Goal: Task Accomplishment & Management: Complete application form

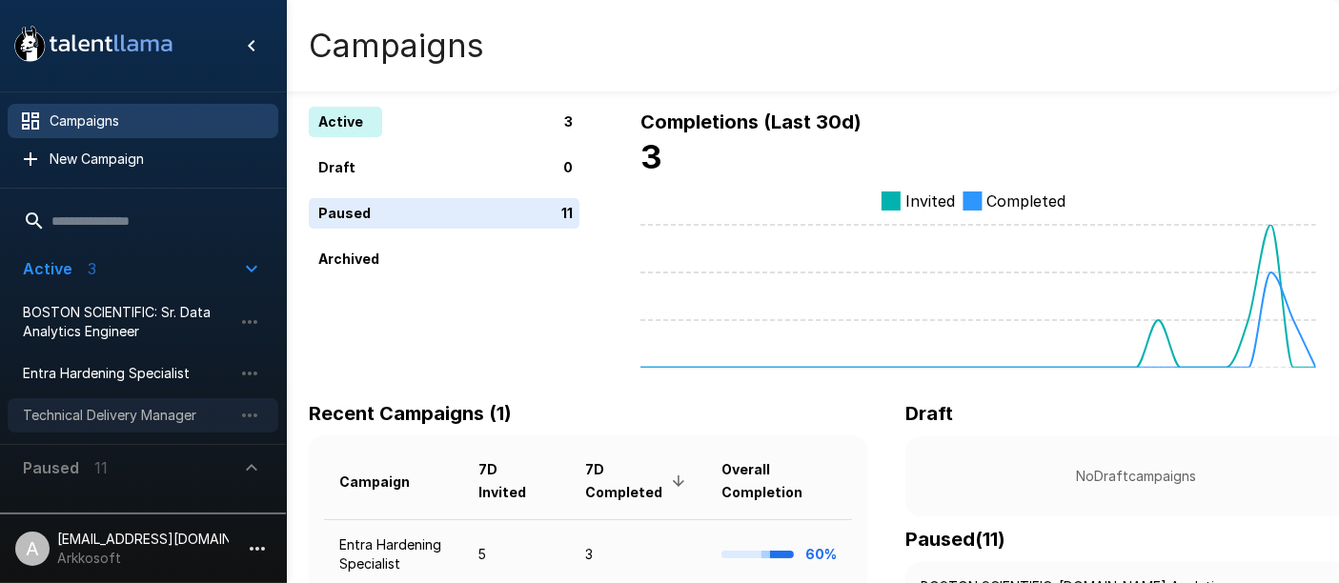
click at [97, 417] on span "Technical Delivery Manager" at bounding box center [128, 415] width 210 height 19
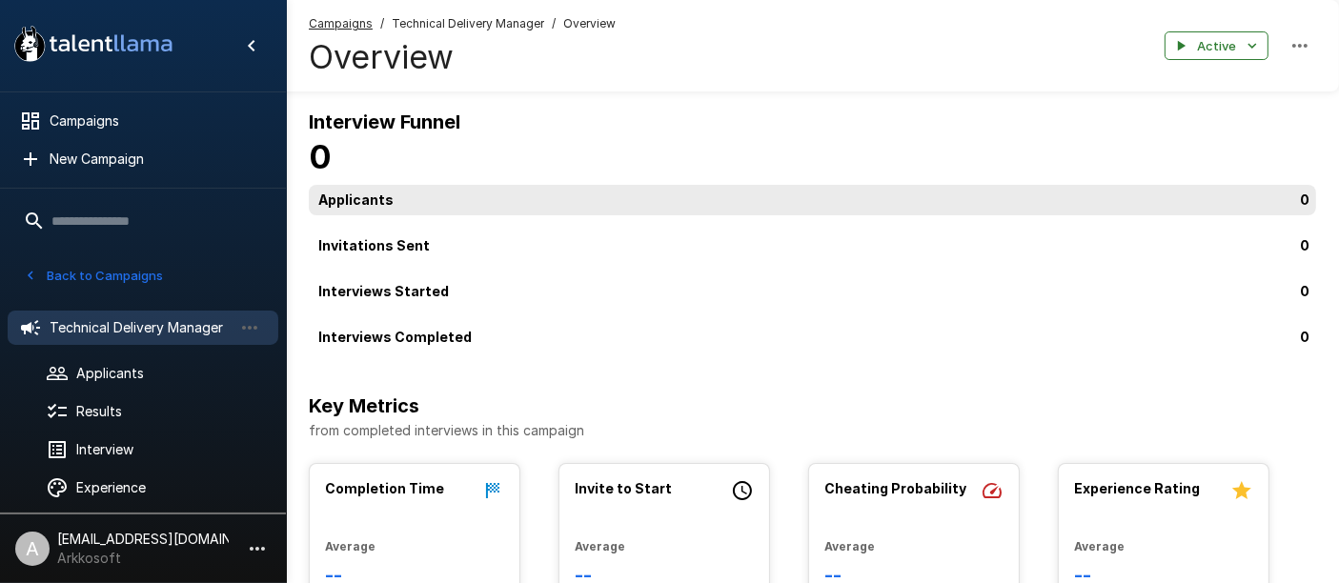
click at [483, 193] on div "0" at bounding box center [816, 200] width 1015 height 30
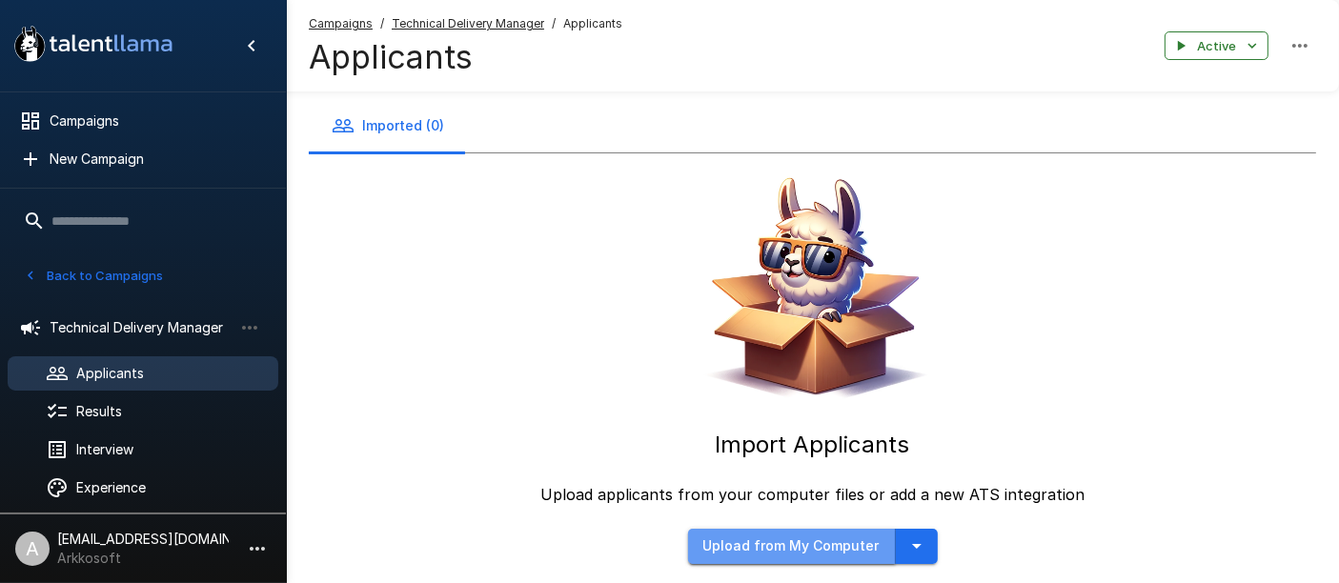
click at [808, 534] on button "Upload from My Computer" at bounding box center [792, 546] width 208 height 35
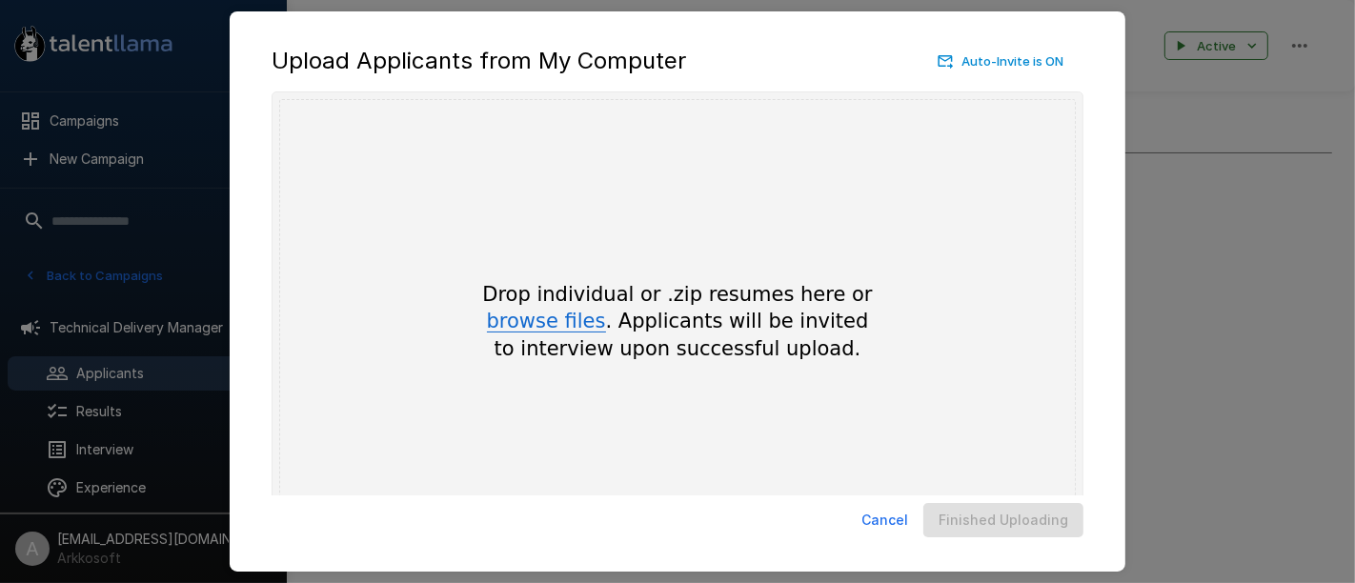
click at [519, 319] on button "browse files" at bounding box center [546, 322] width 119 height 21
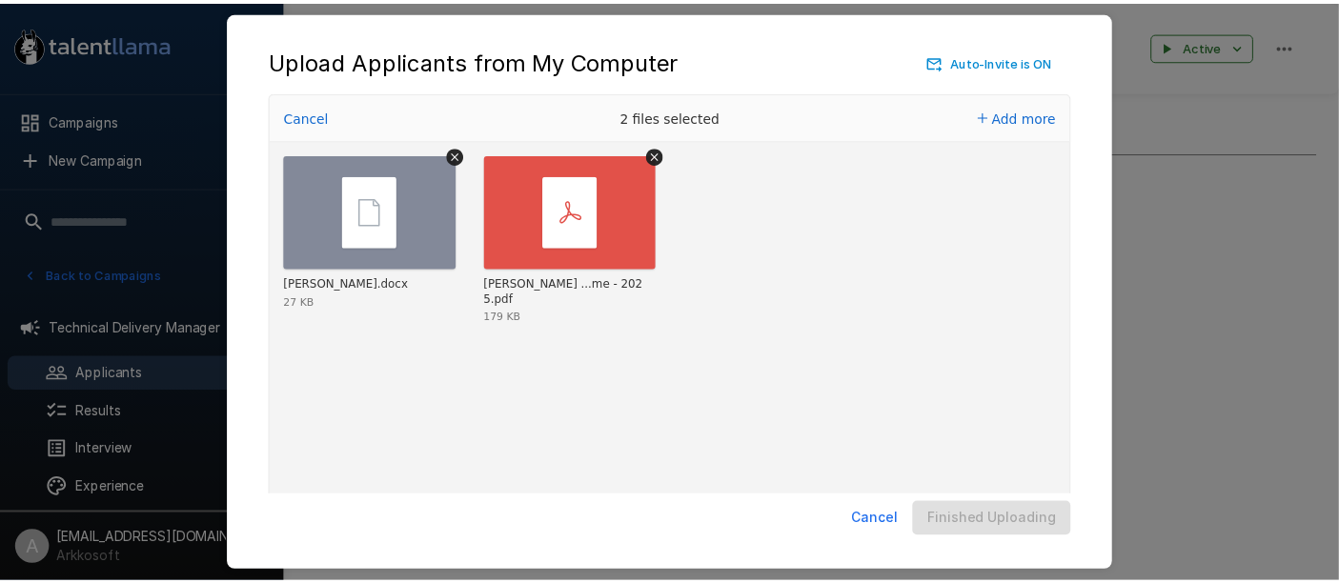
scroll to position [91, 0]
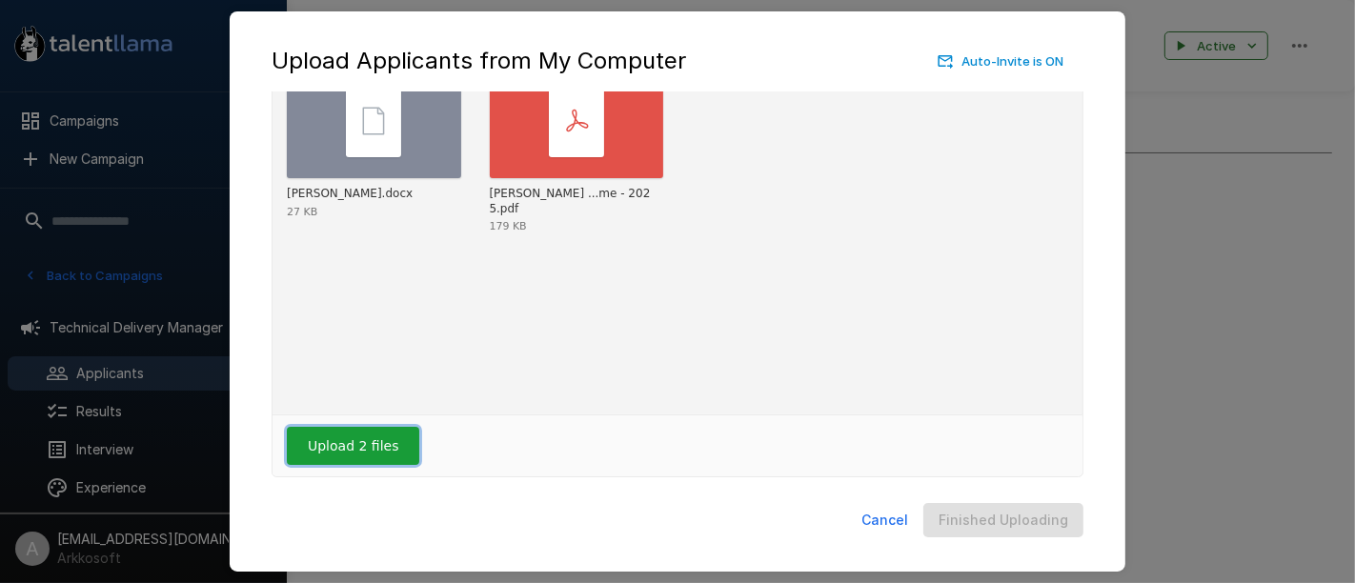
click at [378, 437] on button "Upload 2 files" at bounding box center [353, 446] width 132 height 38
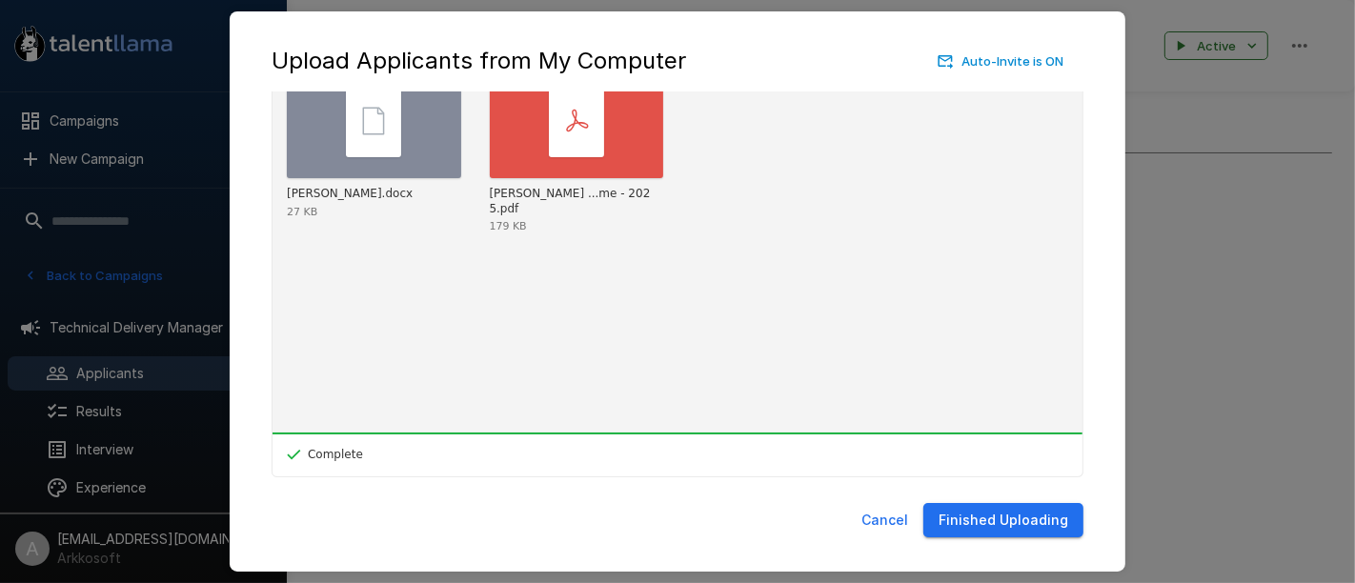
click at [979, 523] on button "Finished Uploading" at bounding box center [1003, 520] width 160 height 35
